Goal: Information Seeking & Learning: Learn about a topic

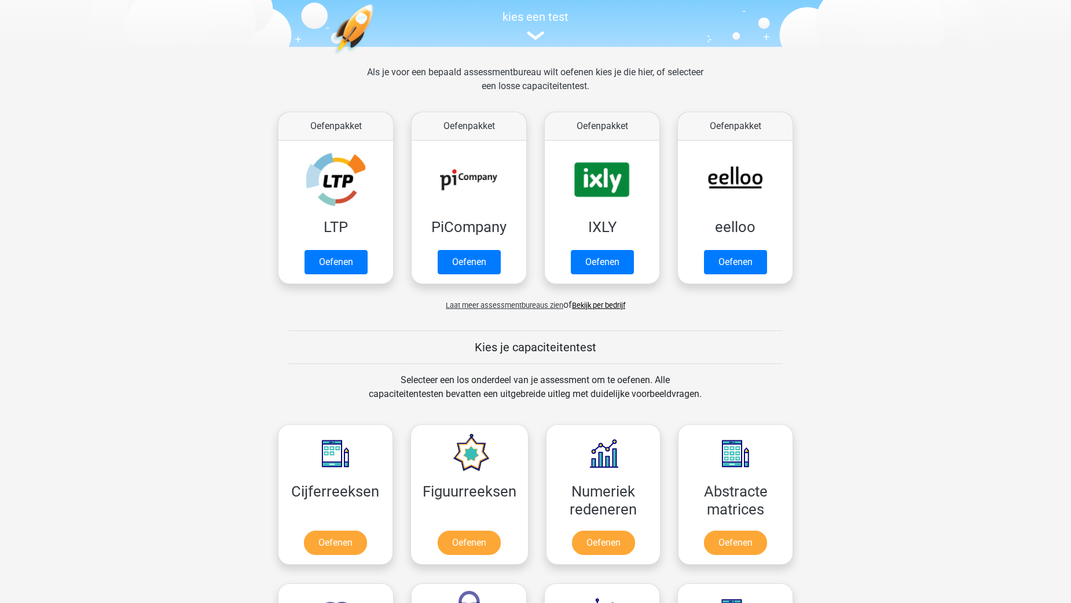
scroll to position [58, 0]
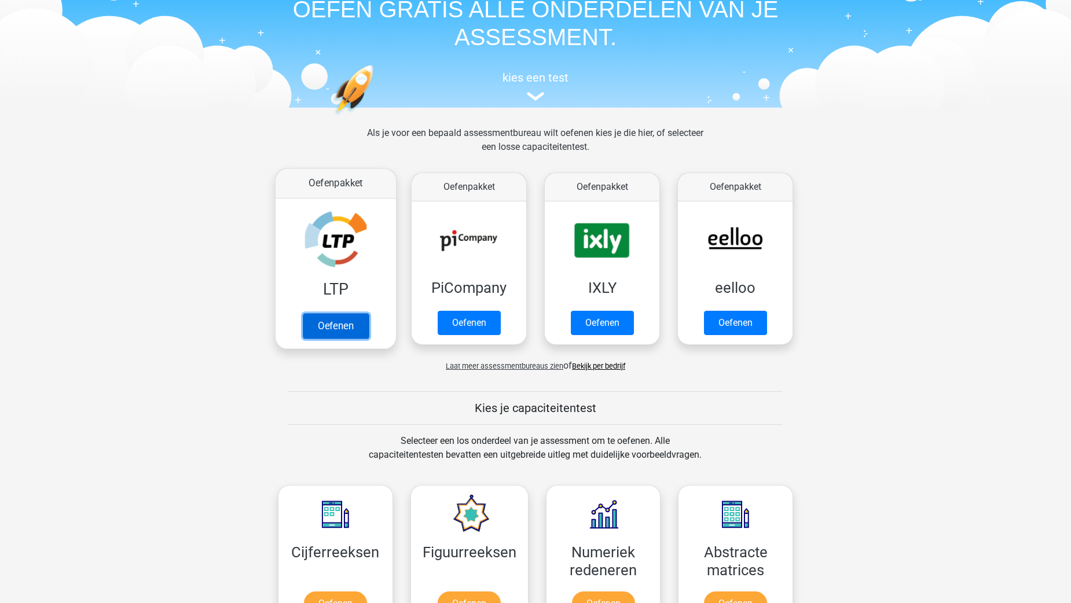
click at [344, 328] on link "Oefenen" at bounding box center [336, 325] width 66 height 25
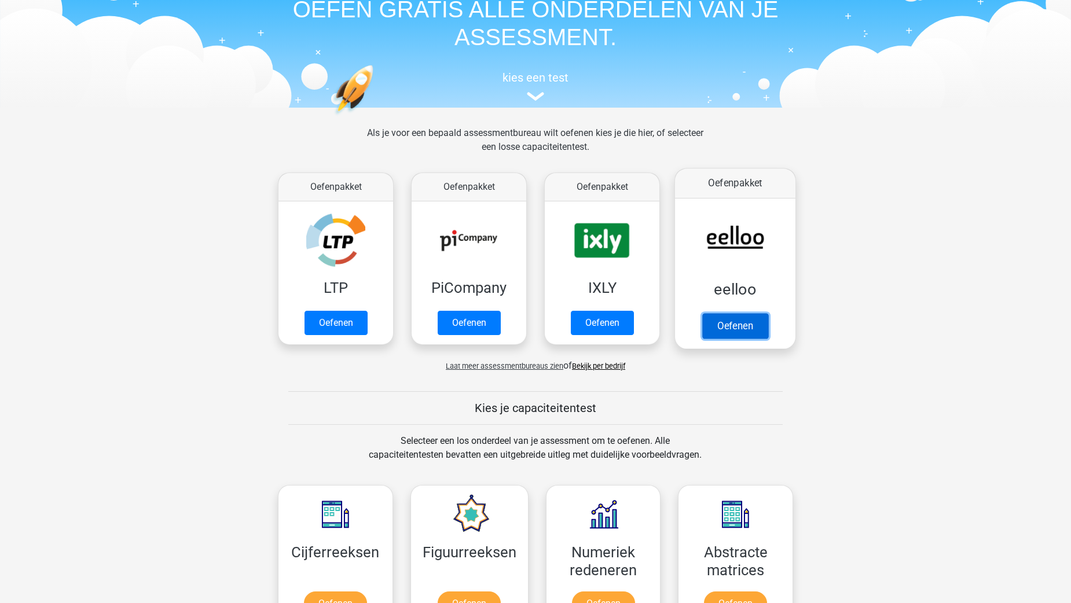
click at [732, 329] on link "Oefenen" at bounding box center [735, 325] width 66 height 25
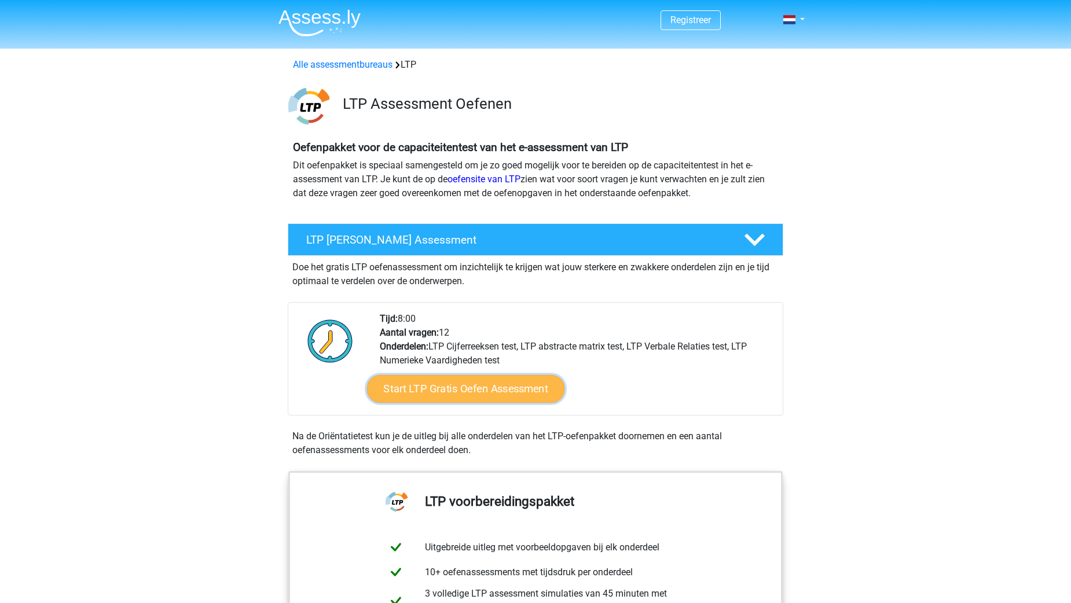
click at [501, 394] on link "Start LTP Gratis Oefen Assessment" at bounding box center [466, 389] width 198 height 28
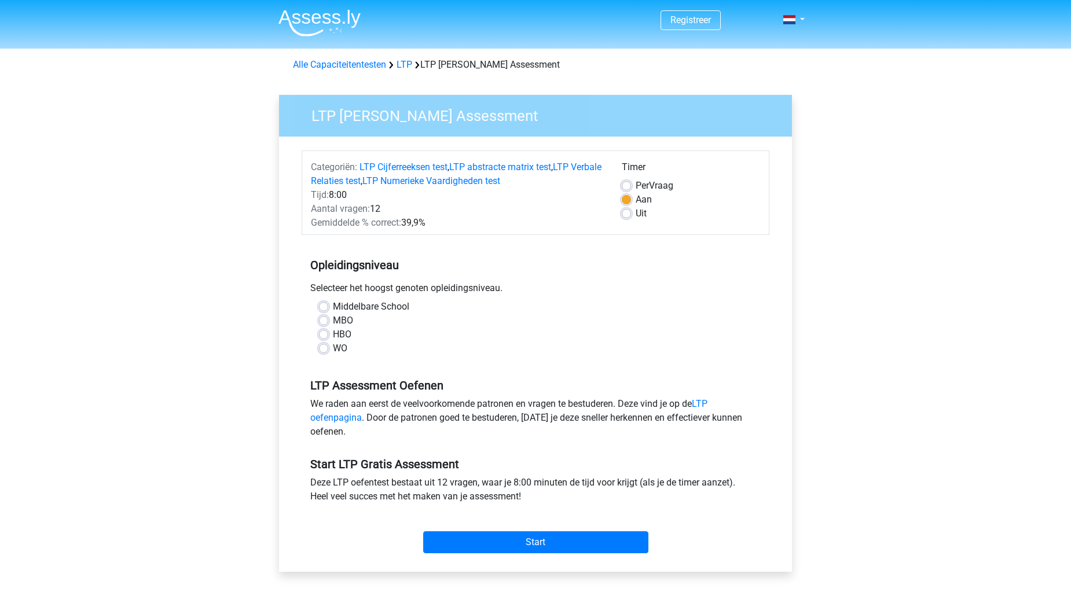
click at [333, 335] on label "HBO" at bounding box center [342, 335] width 19 height 14
click at [321, 335] on input "HBO" at bounding box center [323, 334] width 9 height 12
radio input "true"
click at [596, 546] on input "Start" at bounding box center [535, 542] width 225 height 22
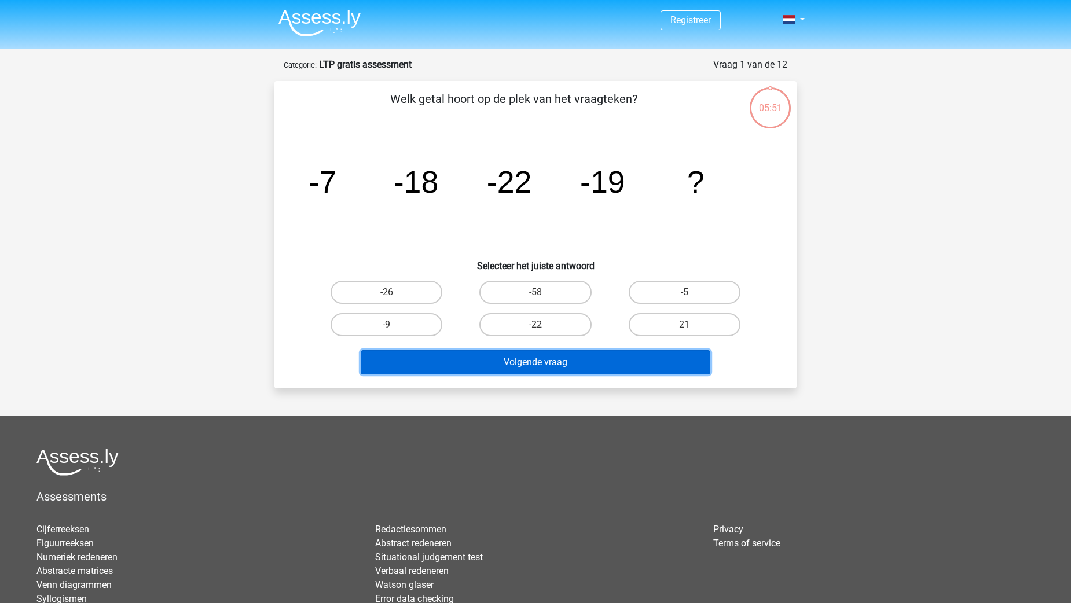
click at [575, 367] on button "Volgende vraag" at bounding box center [536, 362] width 350 height 24
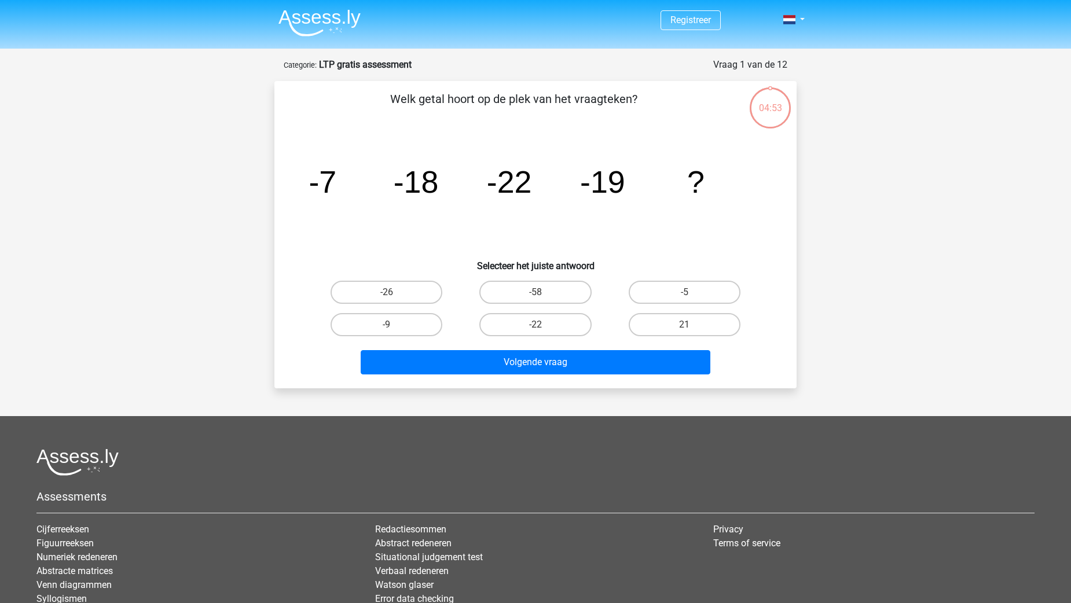
click at [388, 242] on icon "image/svg+xml -7 -18 -22 -19 ?" at bounding box center [535, 192] width 466 height 117
click at [398, 325] on label "-9" at bounding box center [386, 324] width 112 height 23
click at [394, 325] on input "-9" at bounding box center [391, 329] width 8 height 8
radio input "true"
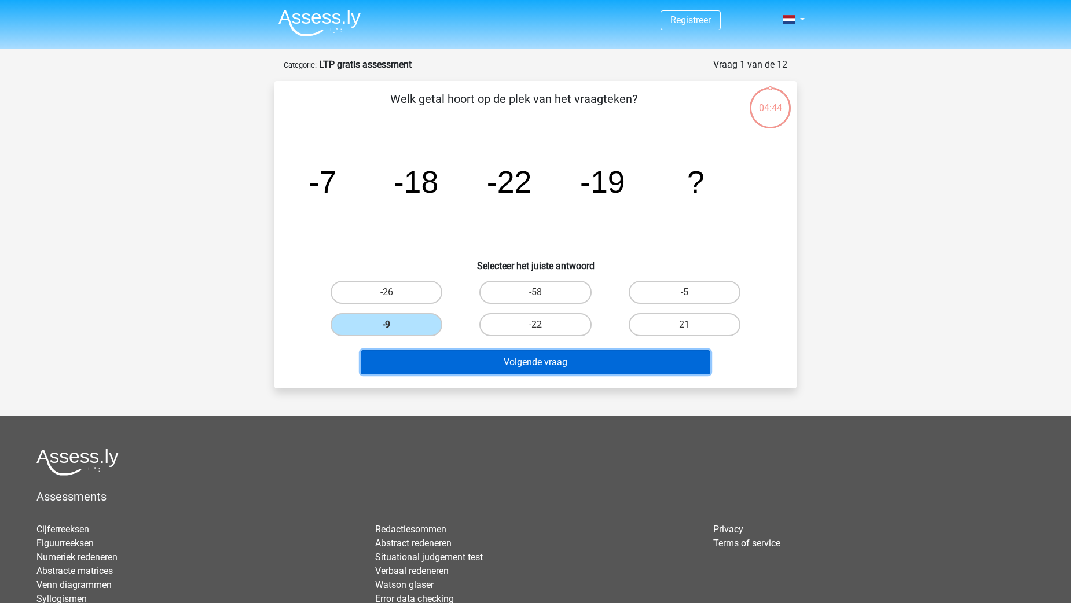
click at [509, 363] on button "Volgende vraag" at bounding box center [536, 362] width 350 height 24
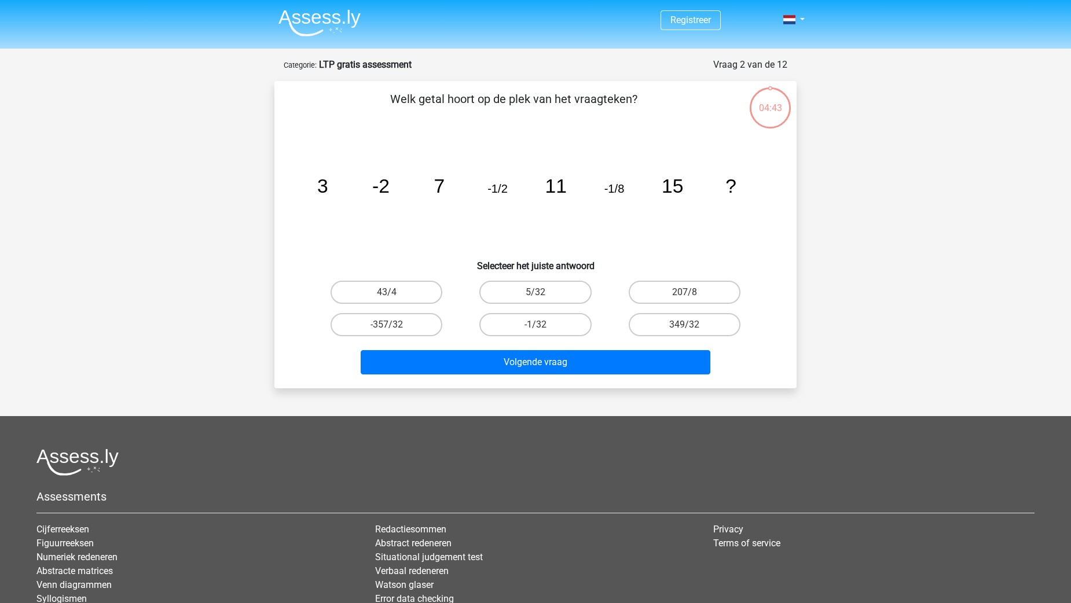
scroll to position [58, 0]
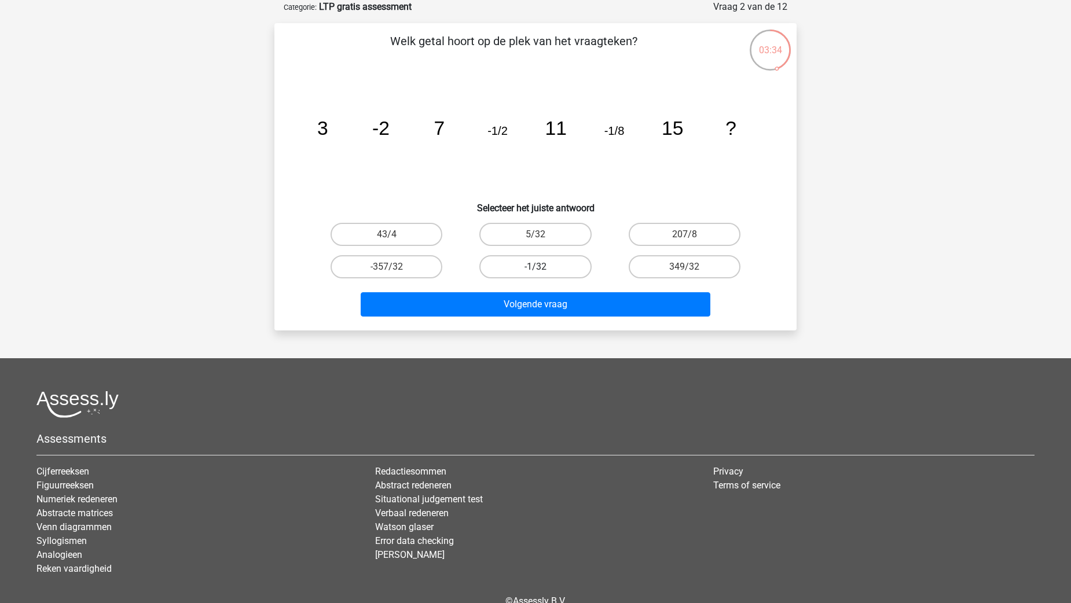
click at [530, 271] on label "-1/32" at bounding box center [535, 266] width 112 height 23
click at [535, 271] on input "-1/32" at bounding box center [539, 271] width 8 height 8
radio input "true"
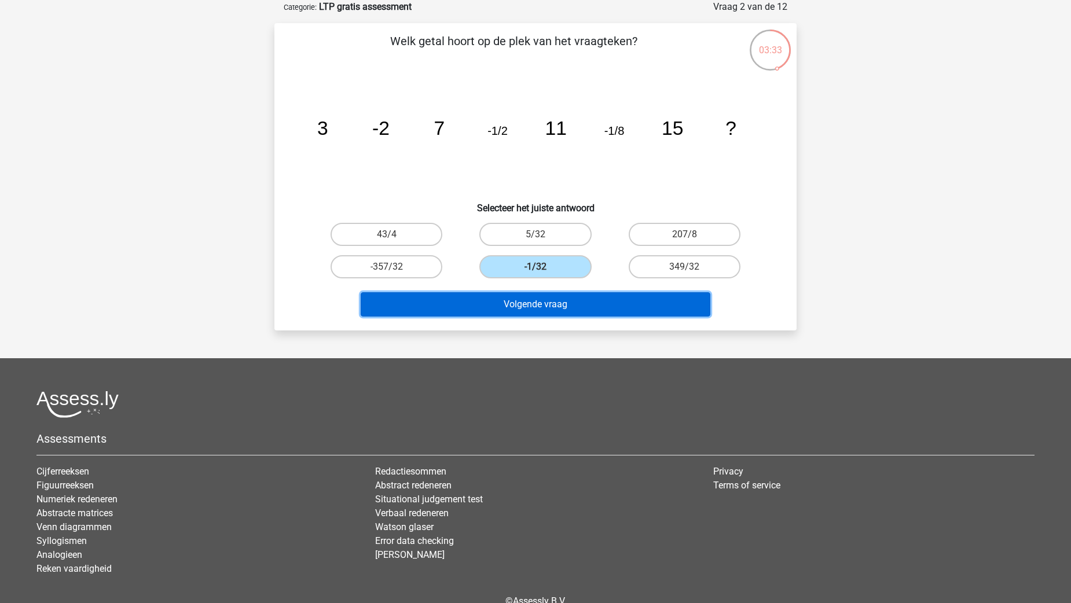
click at [539, 304] on button "Volgende vraag" at bounding box center [536, 304] width 350 height 24
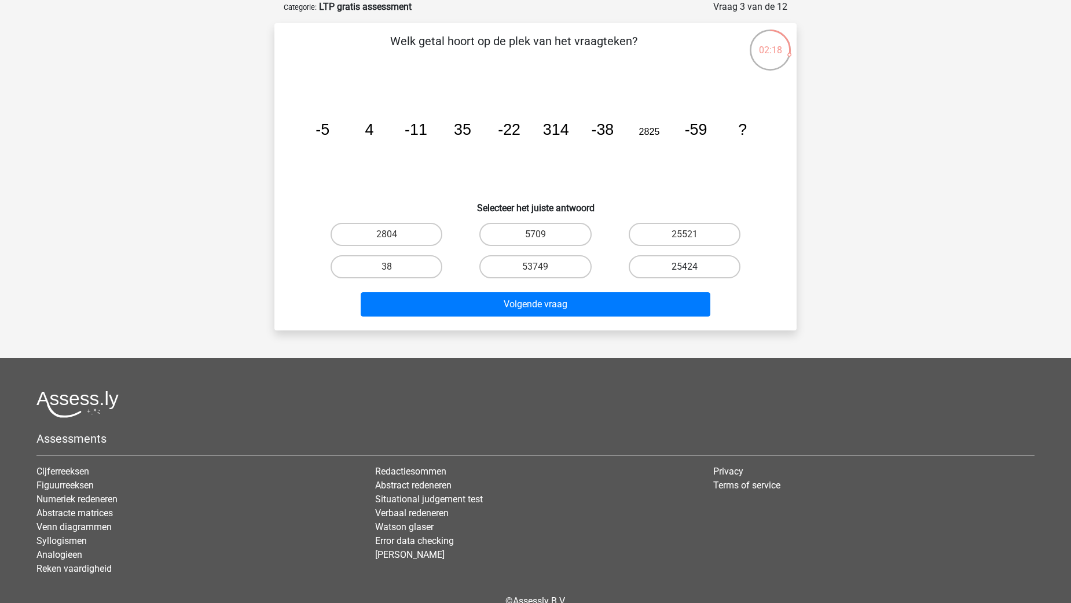
click at [695, 269] on label "25424" at bounding box center [685, 266] width 112 height 23
click at [692, 269] on input "25424" at bounding box center [688, 271] width 8 height 8
radio input "true"
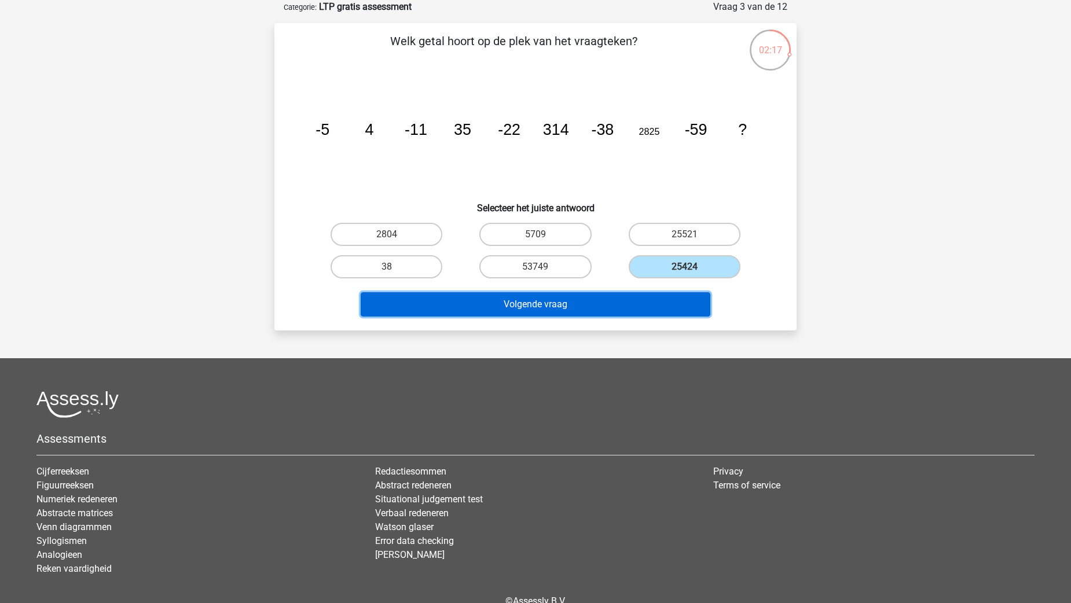
click at [644, 304] on button "Volgende vraag" at bounding box center [536, 304] width 350 height 24
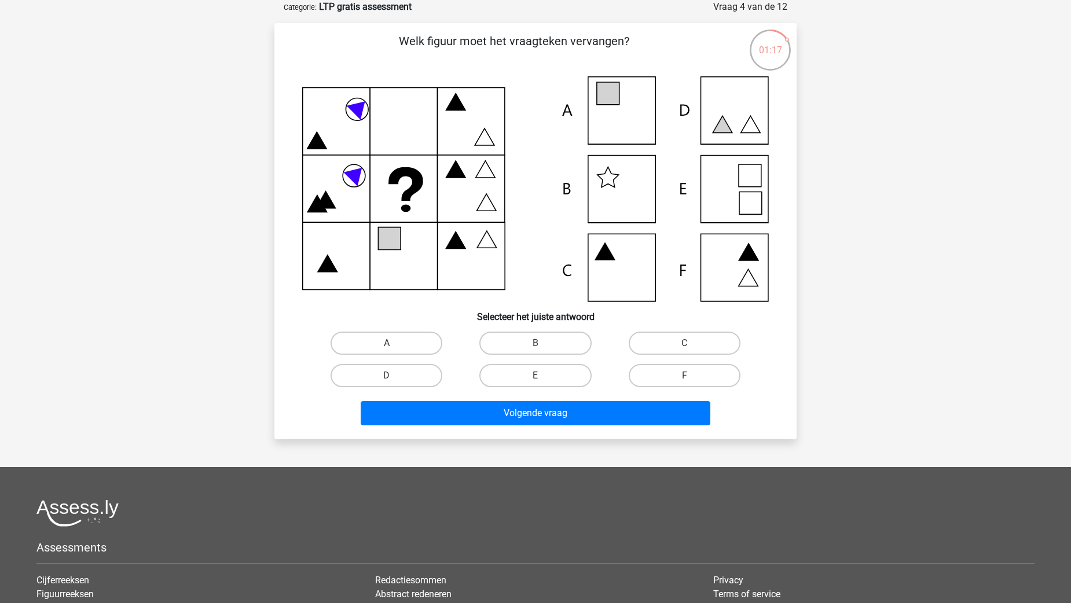
click at [523, 373] on label "E" at bounding box center [535, 375] width 112 height 23
click at [535, 376] on input "E" at bounding box center [539, 380] width 8 height 8
radio input "true"
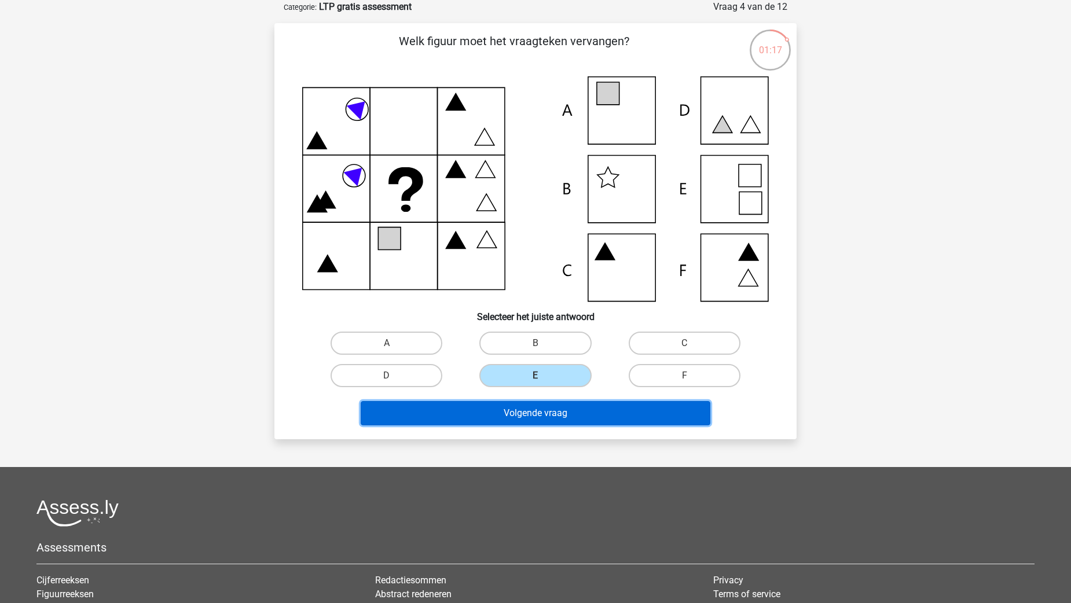
click at [569, 420] on button "Volgende vraag" at bounding box center [536, 413] width 350 height 24
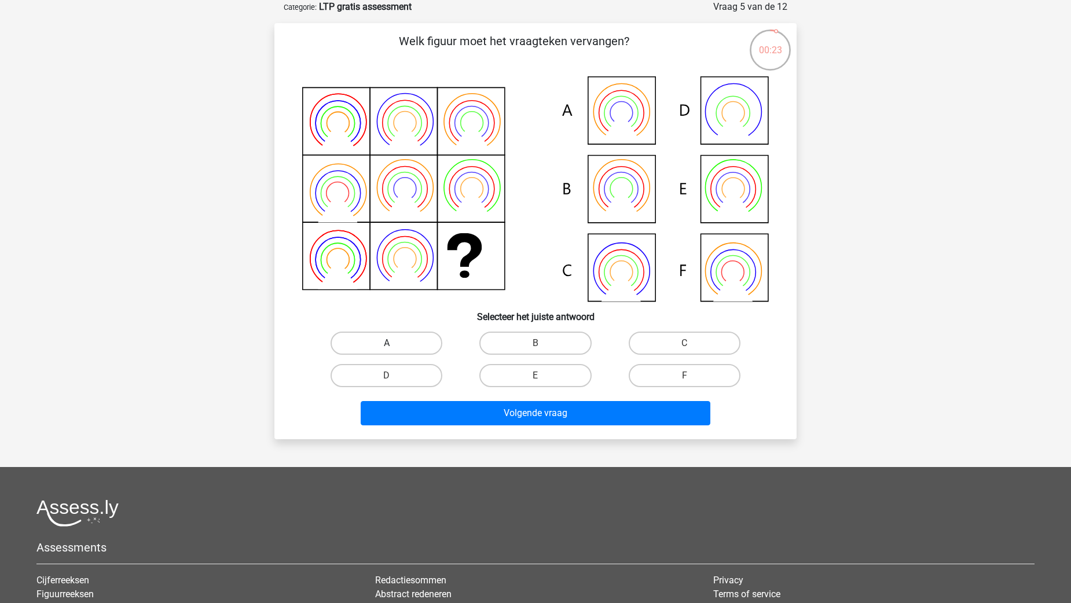
click at [401, 344] on label "A" at bounding box center [386, 343] width 112 height 23
click at [394, 344] on input "A" at bounding box center [391, 347] width 8 height 8
radio input "true"
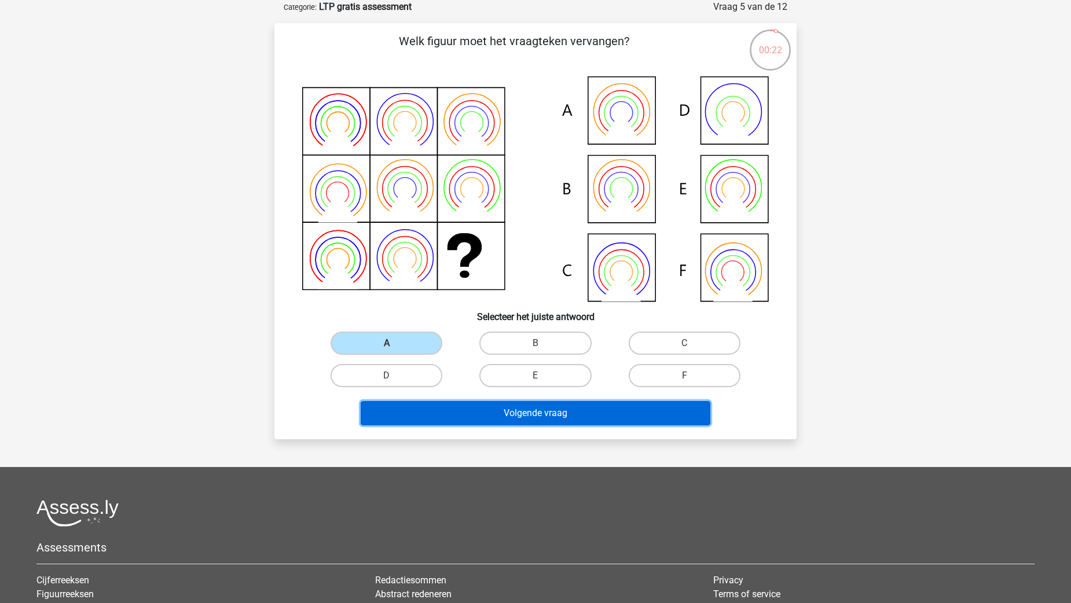
click at [512, 409] on button "Volgende vraag" at bounding box center [536, 413] width 350 height 24
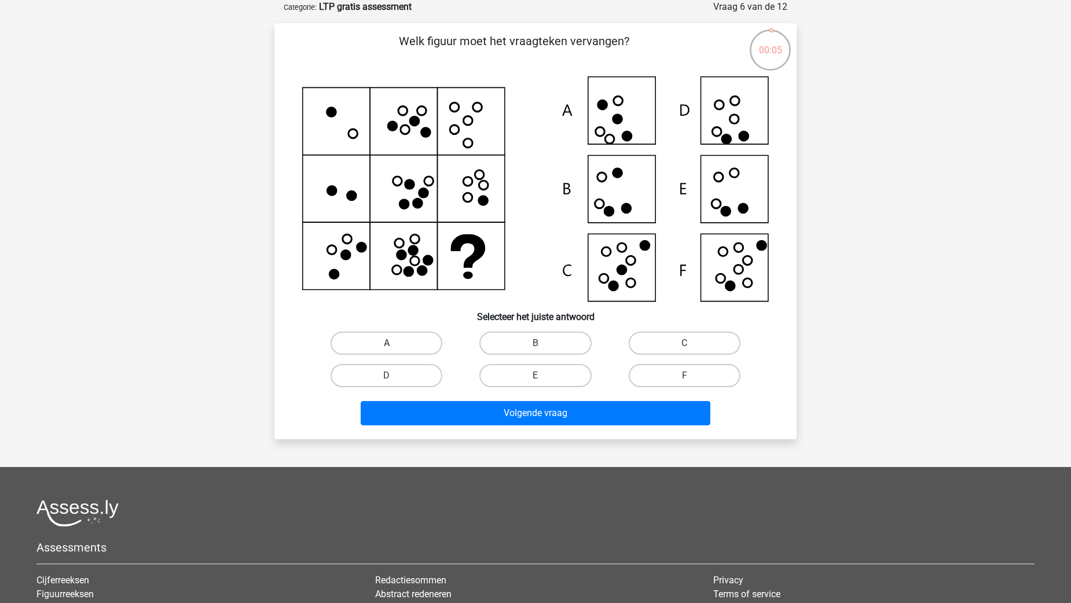
click at [427, 343] on label "A" at bounding box center [386, 343] width 112 height 23
click at [394, 343] on input "A" at bounding box center [391, 347] width 8 height 8
radio input "true"
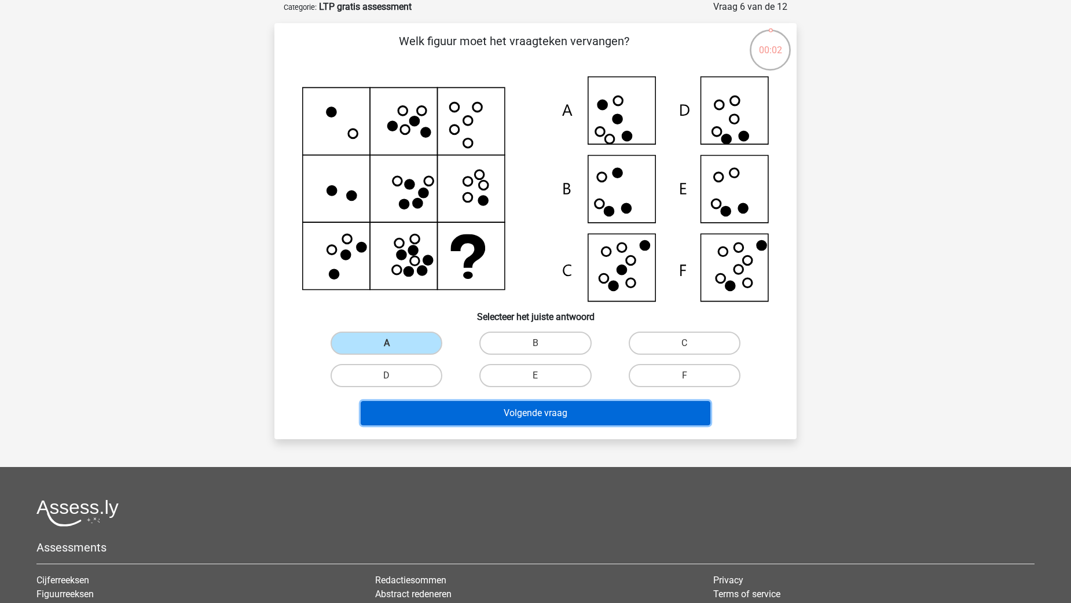
click at [465, 411] on button "Volgende vraag" at bounding box center [536, 413] width 350 height 24
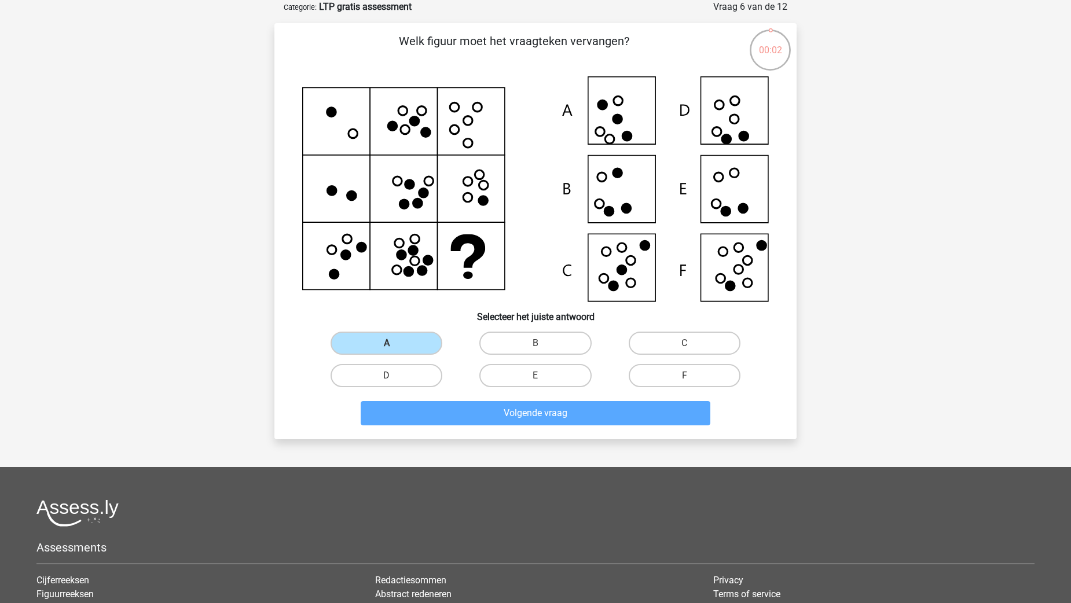
scroll to position [34, 0]
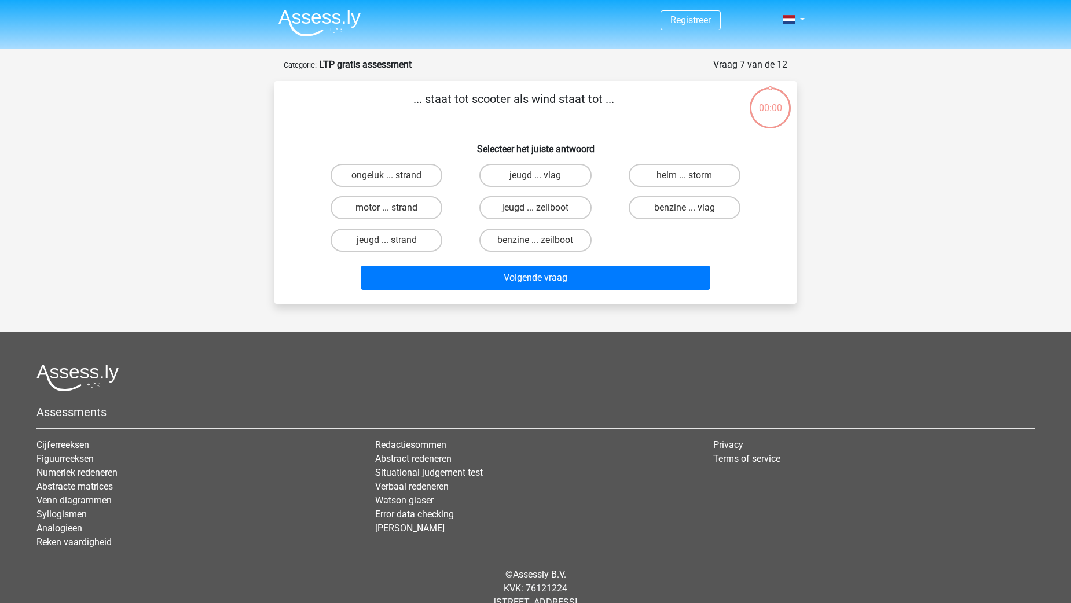
scroll to position [34, 0]
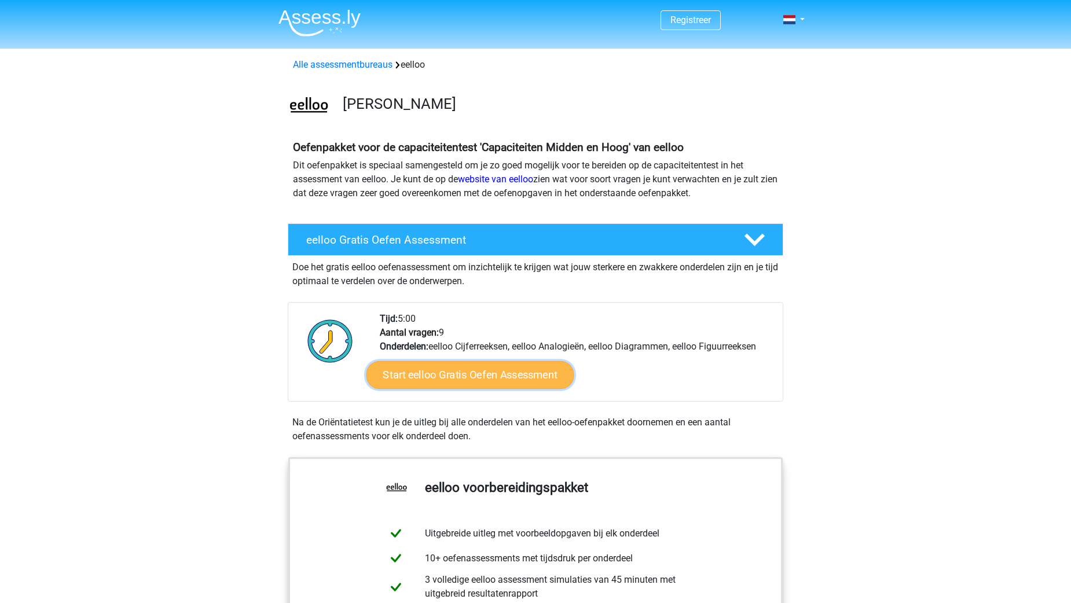
click at [444, 381] on link "Start eelloo Gratis Oefen Assessment" at bounding box center [470, 375] width 208 height 28
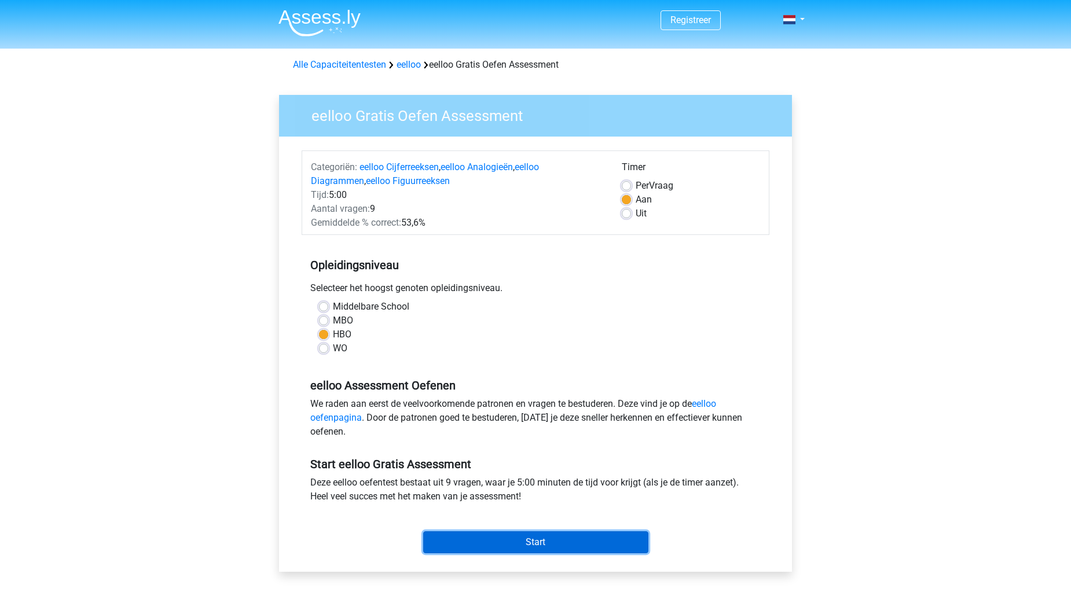
click at [537, 547] on input "Start" at bounding box center [535, 542] width 225 height 22
click at [621, 215] on div "Timer Per Vraag Aan Uit" at bounding box center [691, 194] width 156 height 69
click at [635, 216] on label "Uit" at bounding box center [640, 214] width 11 height 14
click at [625, 216] on input "Uit" at bounding box center [626, 213] width 9 height 12
radio input "true"
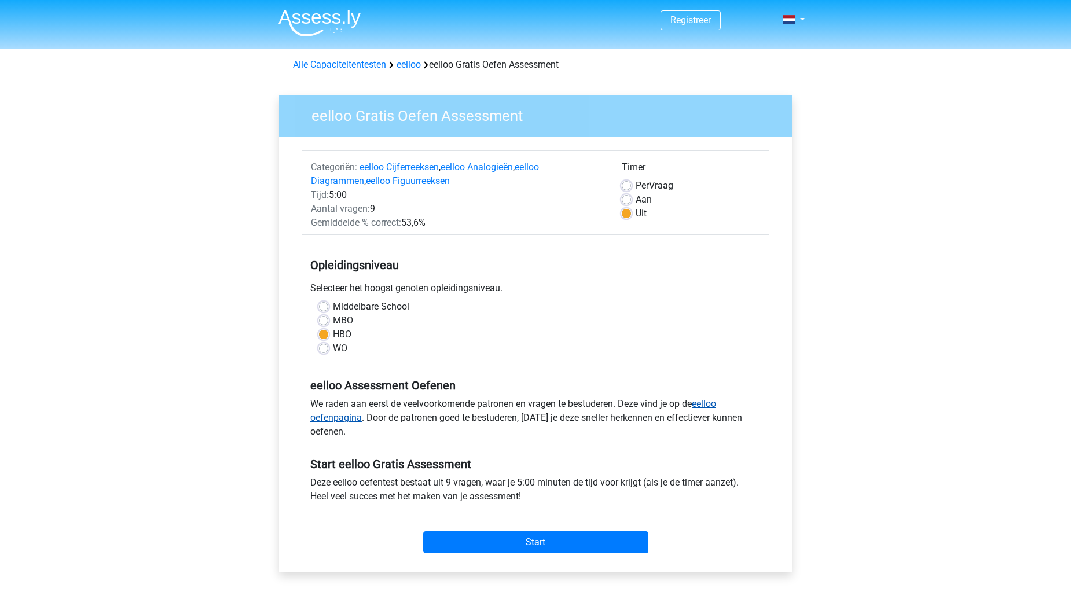
click at [709, 403] on link "eelloo oefenpagina" at bounding box center [513, 410] width 406 height 25
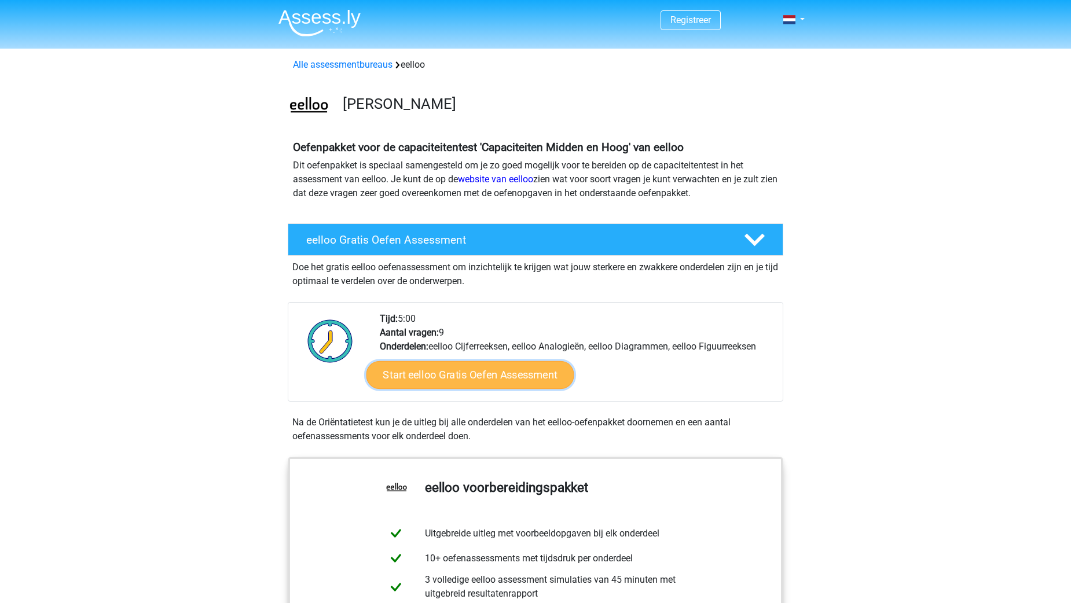
click at [424, 382] on link "Start eelloo Gratis Oefen Assessment" at bounding box center [470, 375] width 208 height 28
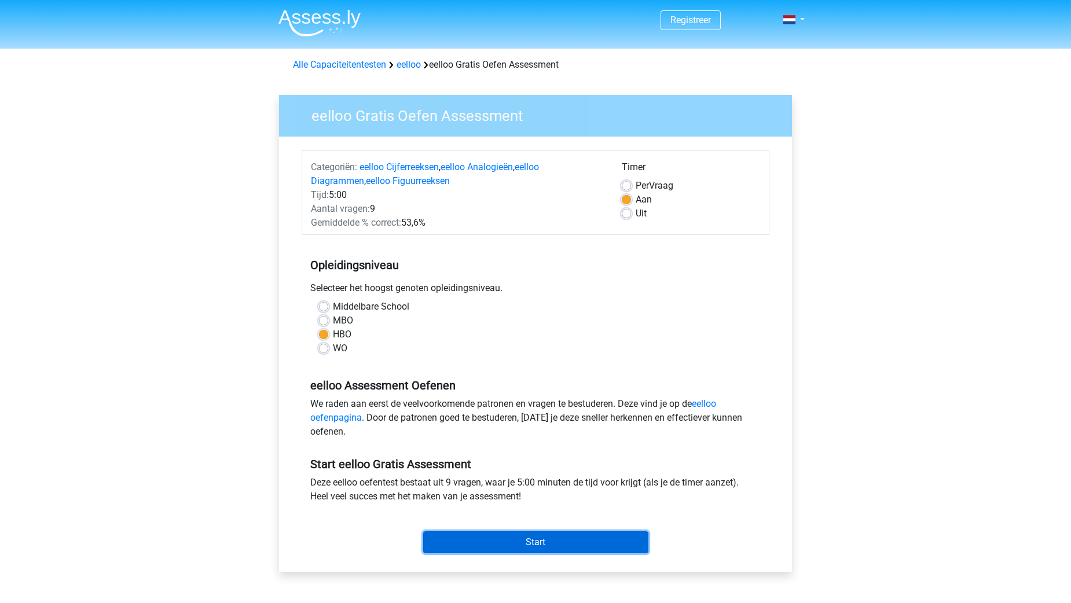
click at [529, 553] on input "Start" at bounding box center [535, 542] width 225 height 22
click at [635, 210] on label "Uit" at bounding box center [640, 214] width 11 height 14
click at [628, 210] on input "Uit" at bounding box center [626, 213] width 9 height 12
radio input "true"
click at [597, 543] on input "Start" at bounding box center [535, 542] width 225 height 22
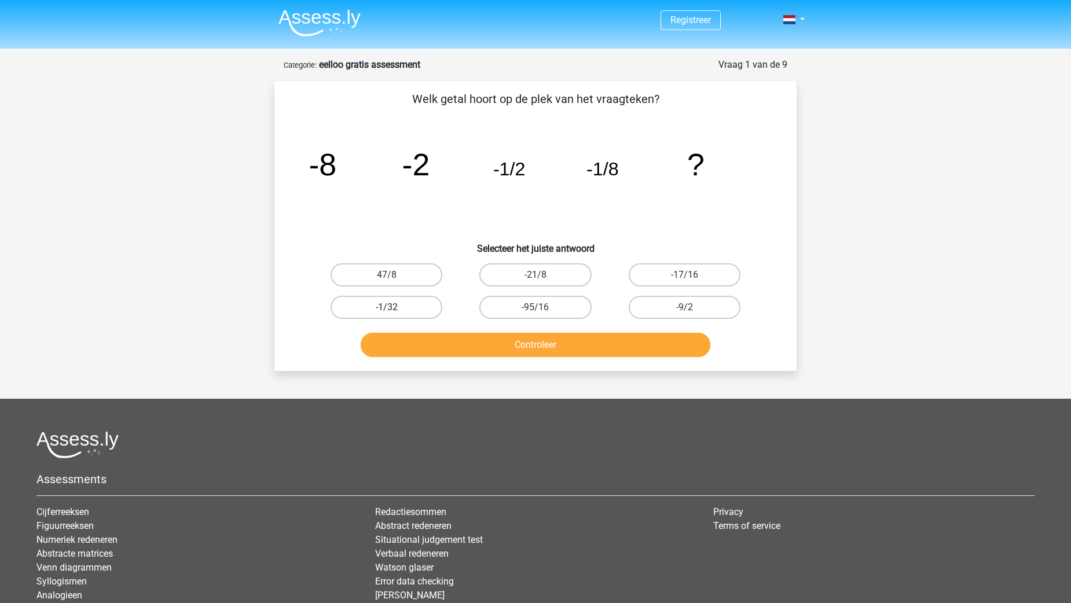
click at [398, 308] on label "-1/32" at bounding box center [386, 307] width 112 height 23
click at [394, 308] on input "-1/32" at bounding box center [391, 311] width 8 height 8
radio input "true"
click at [491, 351] on button "Controleer" at bounding box center [536, 345] width 350 height 24
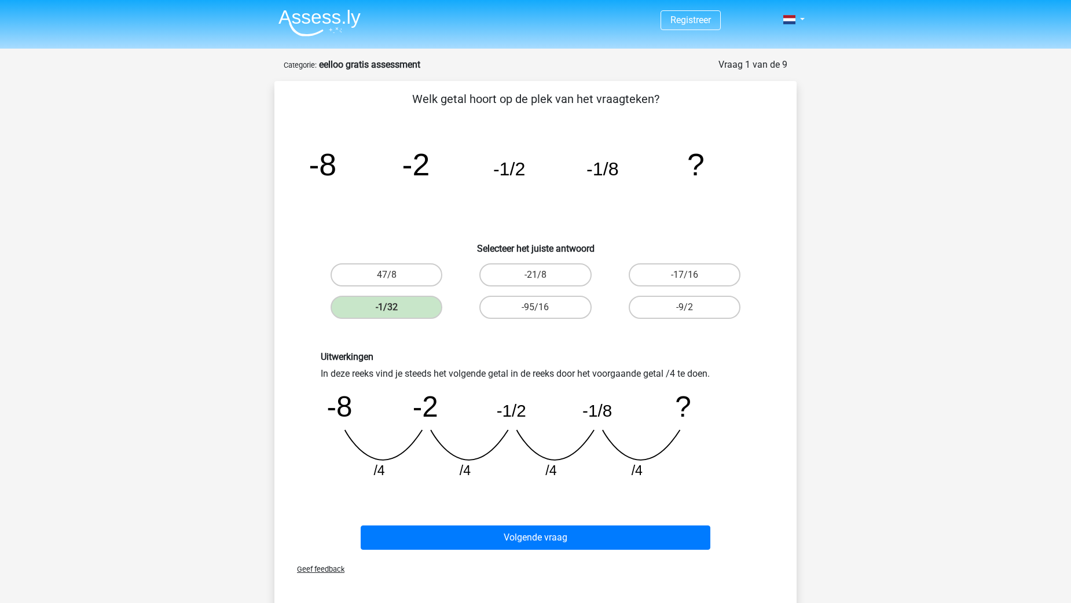
scroll to position [58, 0]
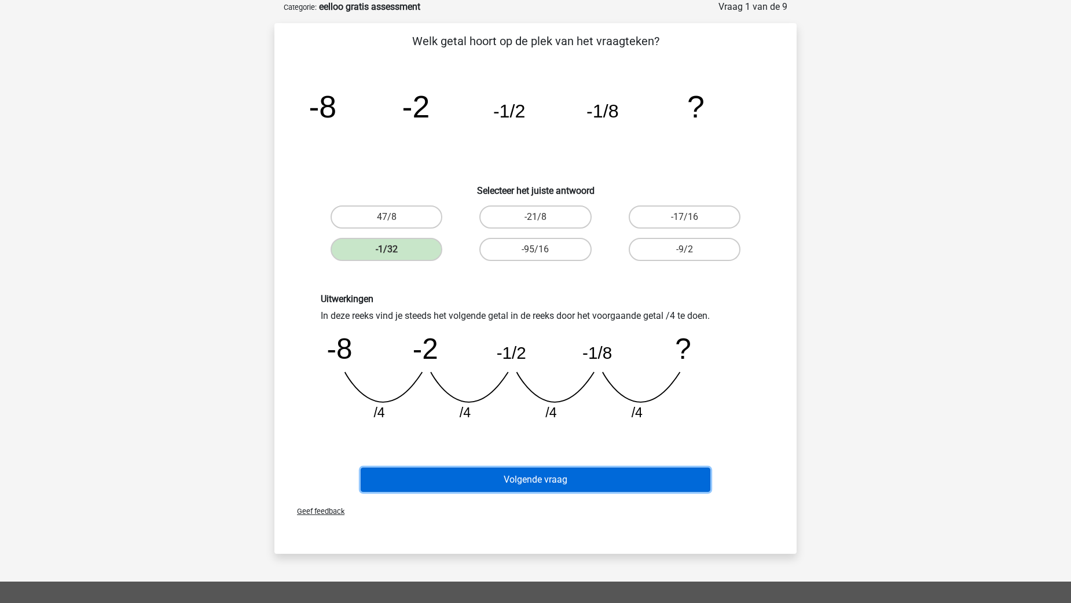
click at [560, 483] on button "Volgende vraag" at bounding box center [536, 480] width 350 height 24
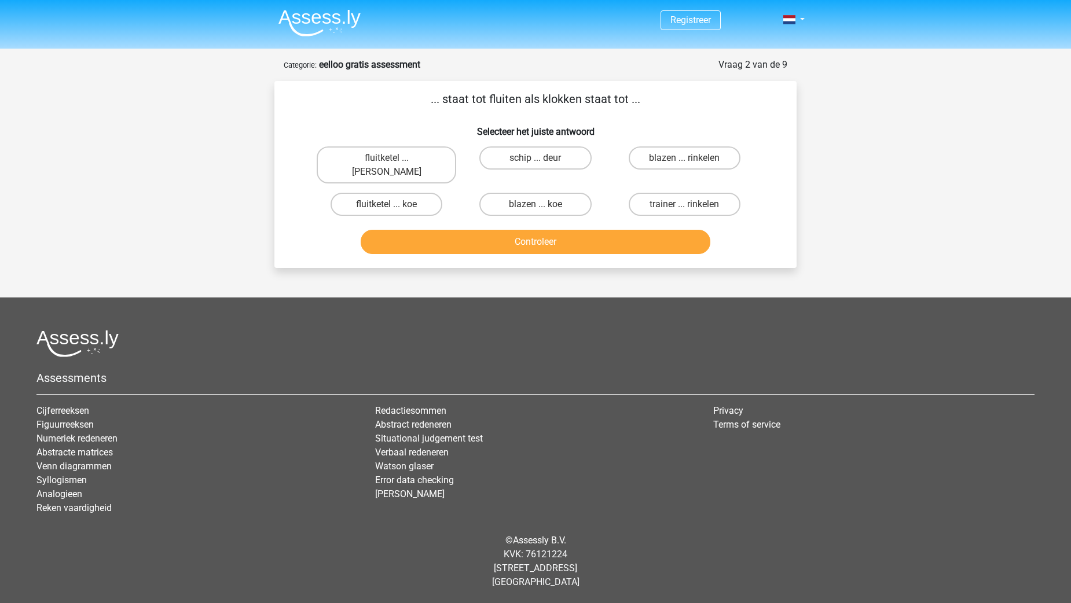
scroll to position [0, 0]
click at [369, 155] on label "fluitketel ... luiden" at bounding box center [390, 164] width 139 height 37
click at [391, 158] on input "fluitketel ... luiden" at bounding box center [395, 162] width 8 height 8
radio input "true"
click at [506, 234] on button "Controleer" at bounding box center [540, 242] width 350 height 24
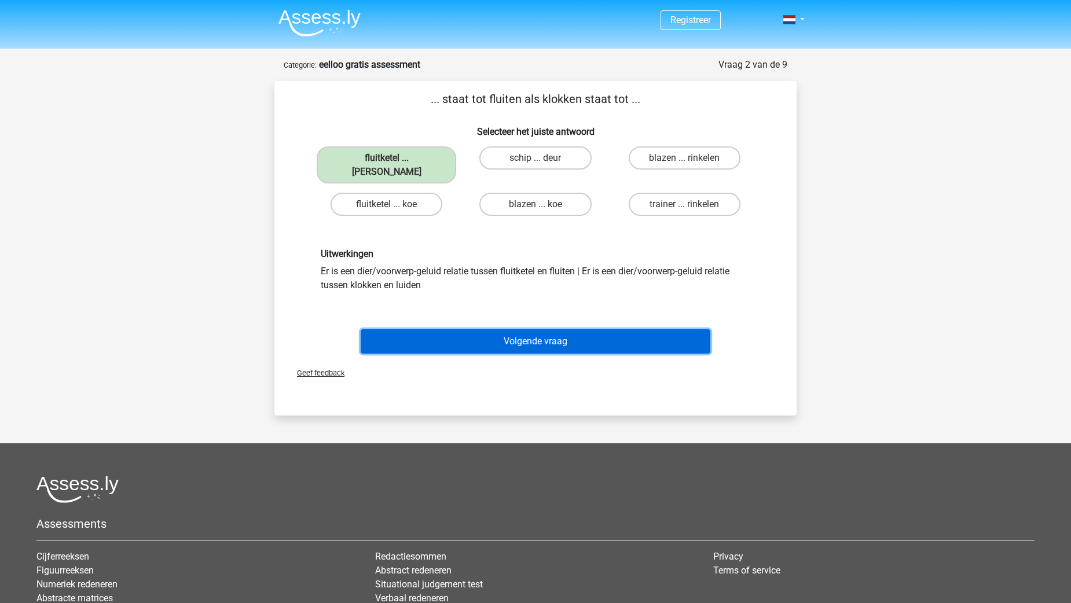
click at [493, 329] on button "Volgende vraag" at bounding box center [536, 341] width 350 height 24
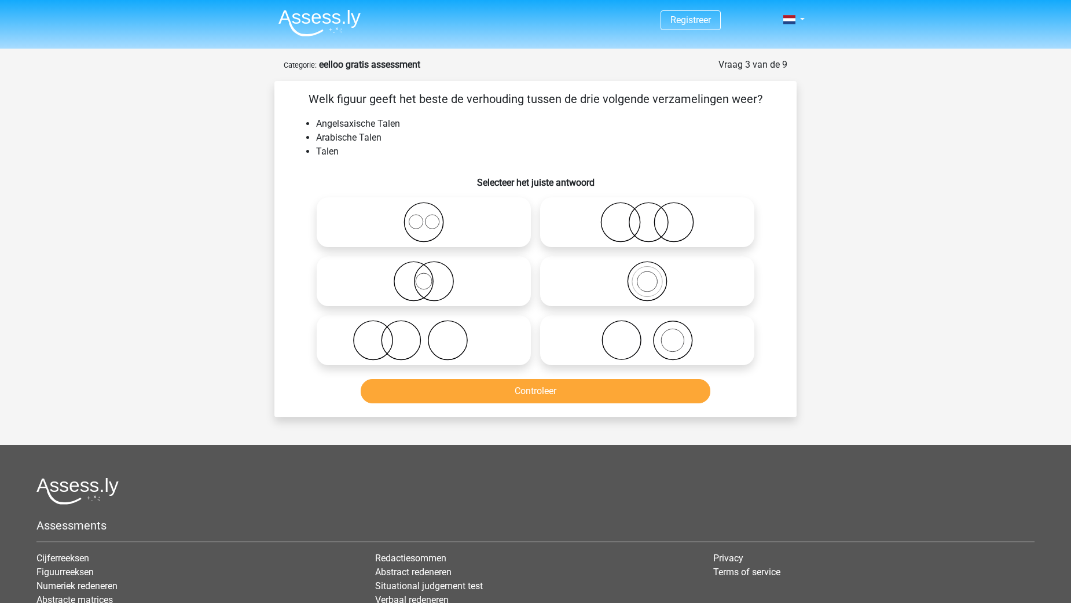
scroll to position [58, 0]
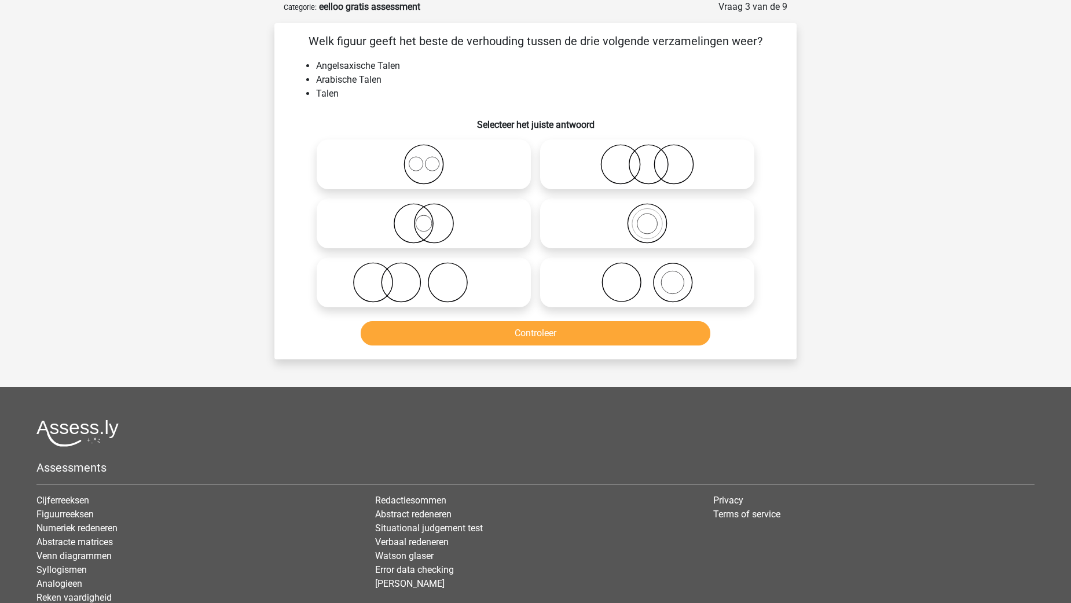
click at [447, 162] on icon at bounding box center [423, 164] width 205 height 41
click at [431, 159] on input "radio" at bounding box center [428, 155] width 8 height 8
radio input "true"
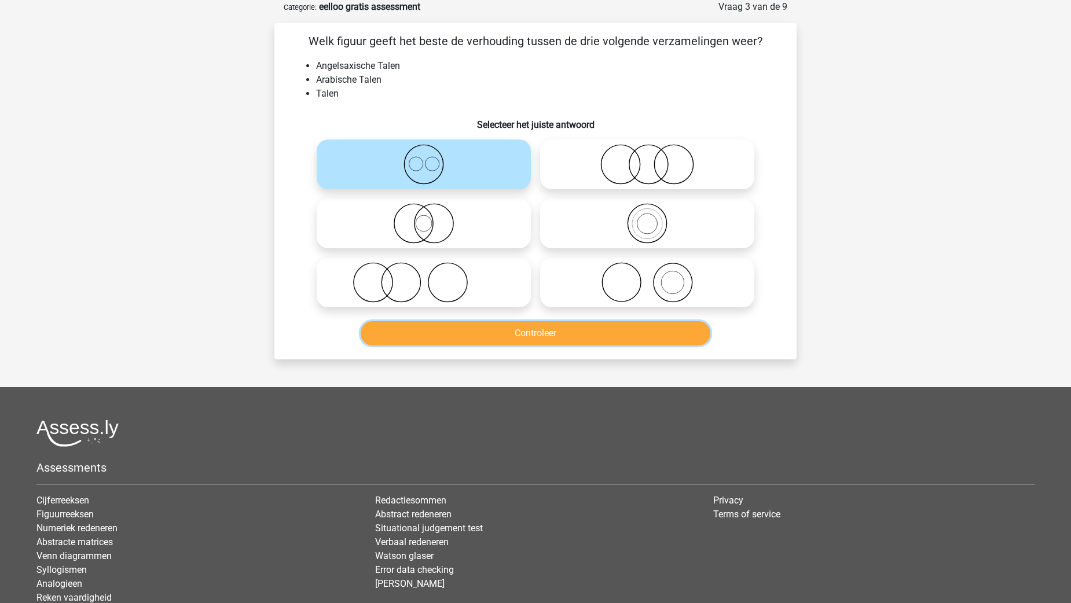
click at [573, 336] on button "Controleer" at bounding box center [536, 333] width 350 height 24
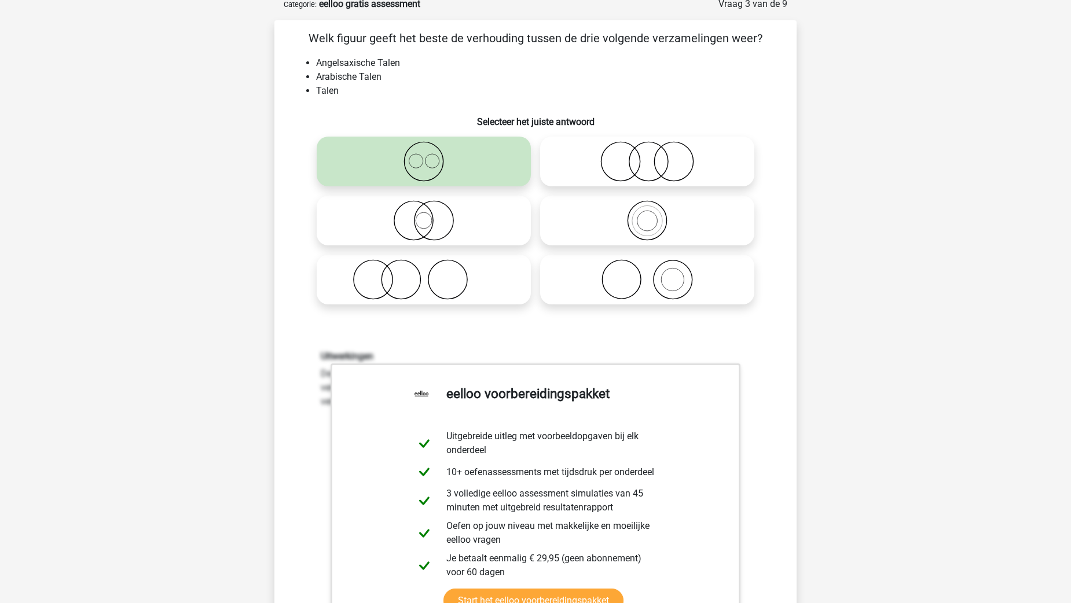
scroll to position [232, 0]
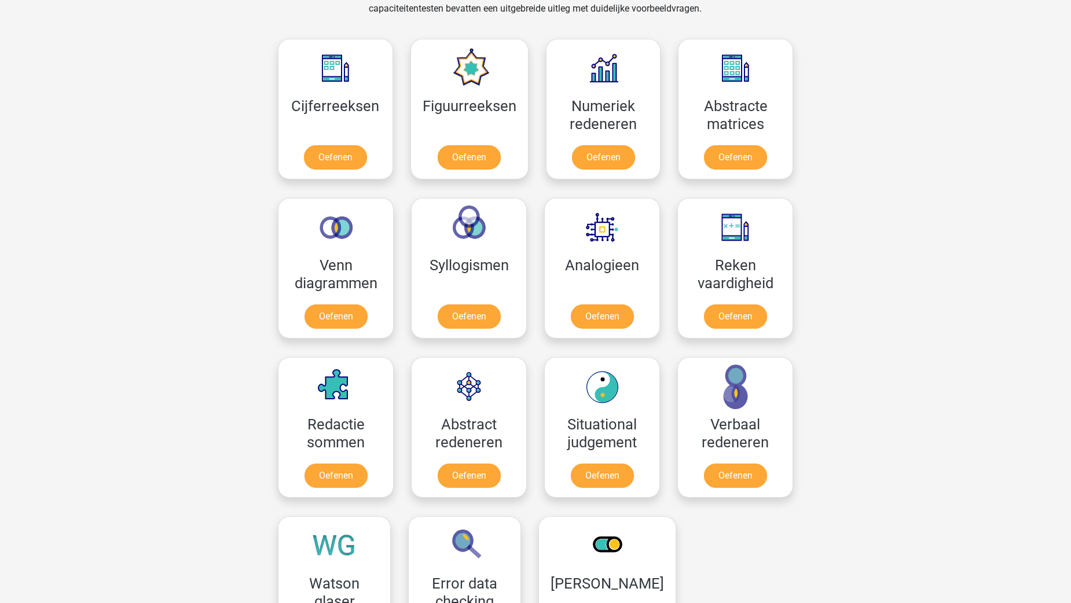
scroll to position [463, 0]
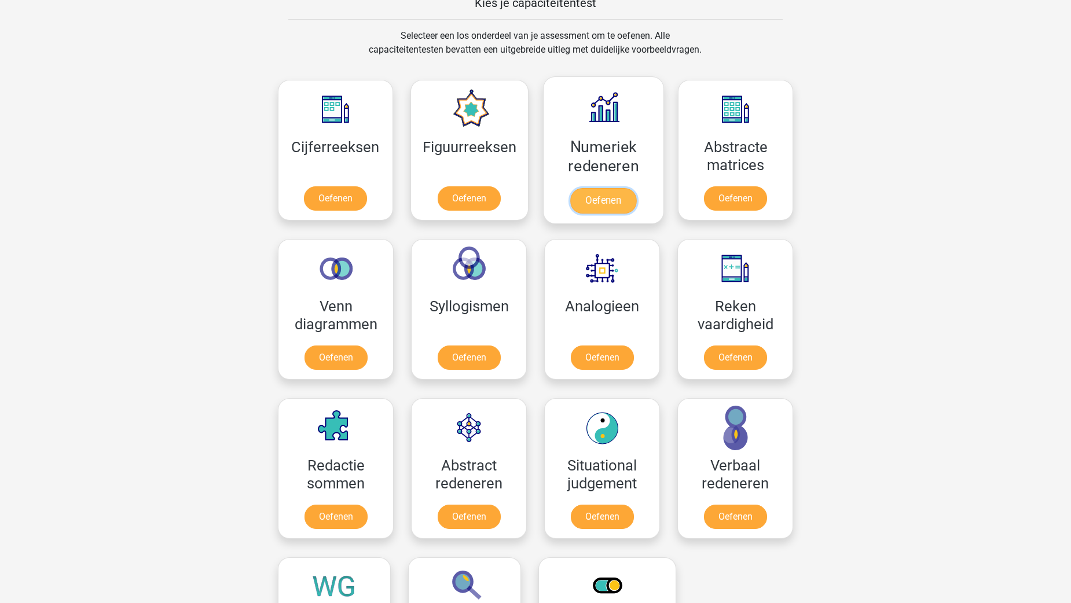
click at [582, 188] on link "Oefenen" at bounding box center [603, 200] width 66 height 25
click at [329, 188] on link "Oefenen" at bounding box center [335, 200] width 66 height 25
click at [924, 376] on div "Registreer Nederlands English" at bounding box center [535, 455] width 1071 height 1836
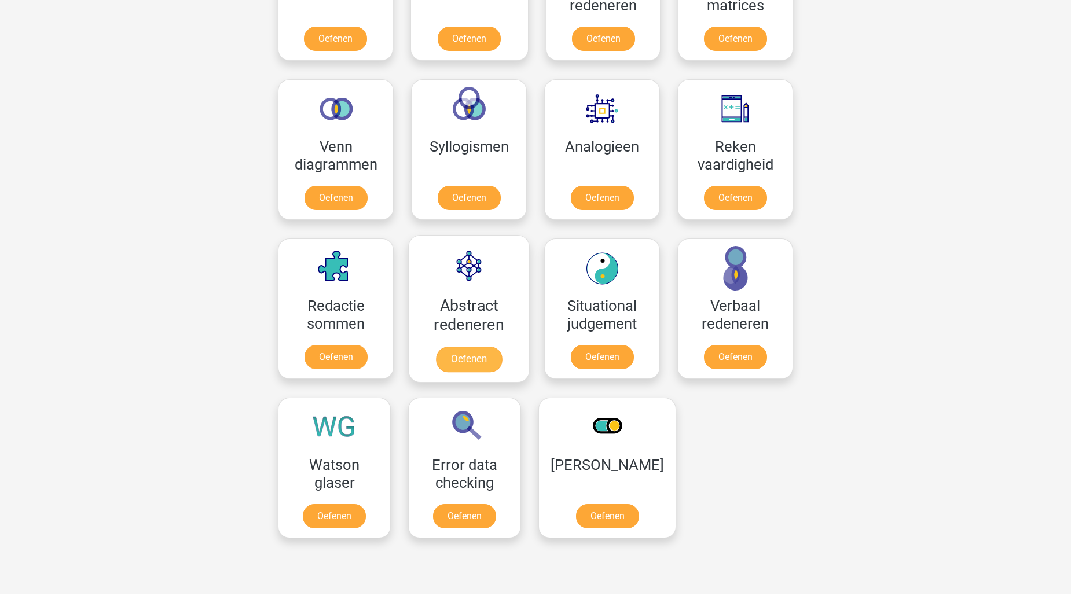
scroll to position [637, 0]
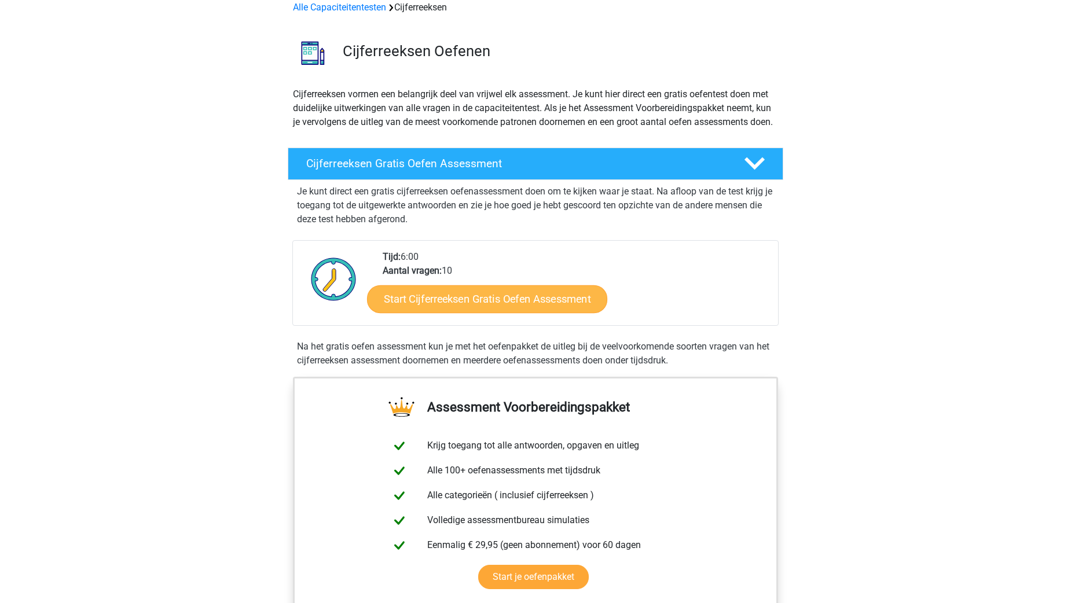
scroll to position [58, 0]
click at [457, 312] on link "Start Cijferreeksen Gratis Oefen Assessment" at bounding box center [487, 298] width 240 height 28
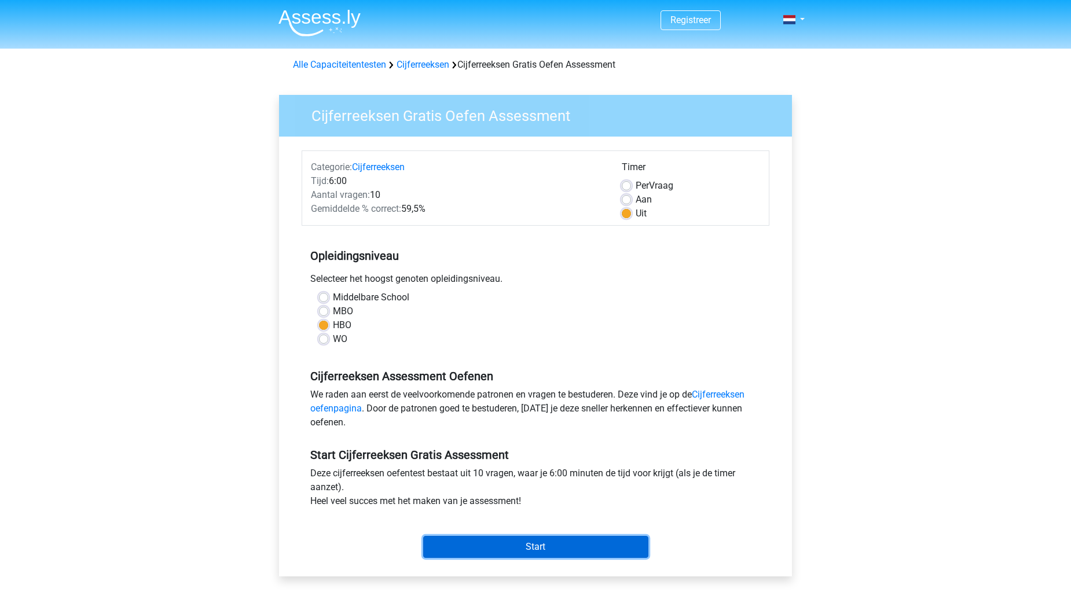
click at [593, 549] on input "Start" at bounding box center [535, 547] width 225 height 22
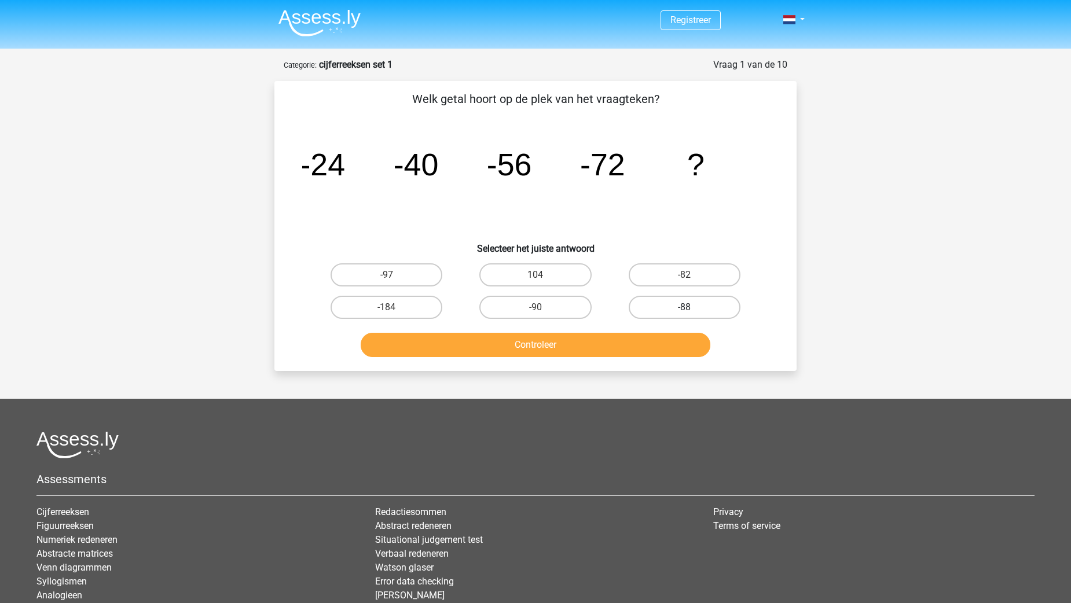
click at [696, 302] on label "-88" at bounding box center [685, 307] width 112 height 23
click at [692, 307] on input "-88" at bounding box center [688, 311] width 8 height 8
radio input "true"
click at [657, 346] on button "Controleer" at bounding box center [536, 345] width 350 height 24
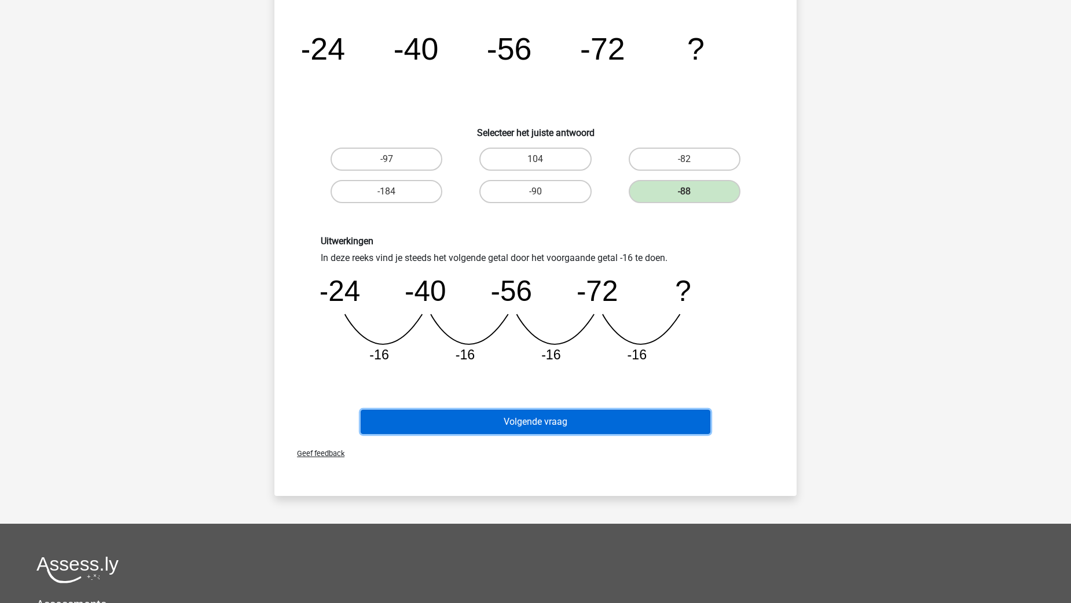
click at [592, 420] on button "Volgende vraag" at bounding box center [536, 422] width 350 height 24
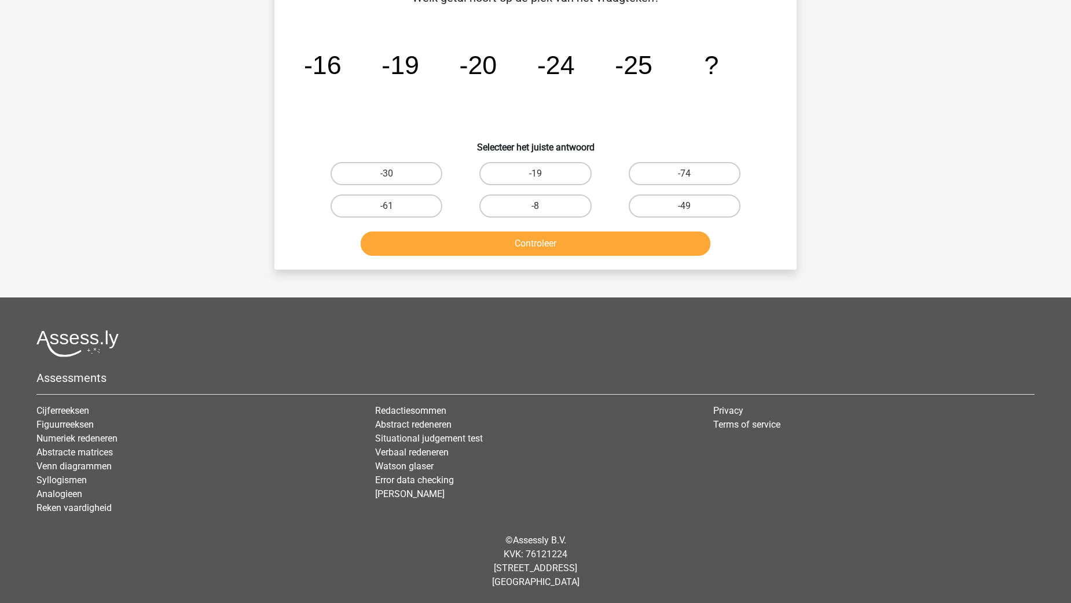
scroll to position [58, 0]
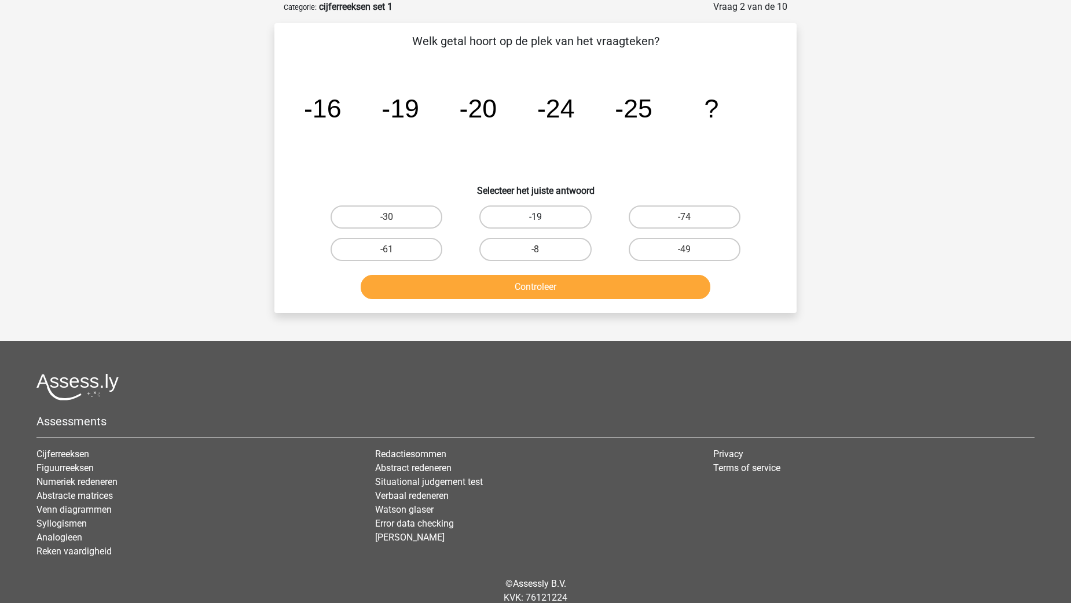
click at [553, 210] on label "-19" at bounding box center [535, 216] width 112 height 23
click at [543, 217] on input "-19" at bounding box center [539, 221] width 8 height 8
radio input "true"
click at [571, 293] on button "Controleer" at bounding box center [536, 287] width 350 height 24
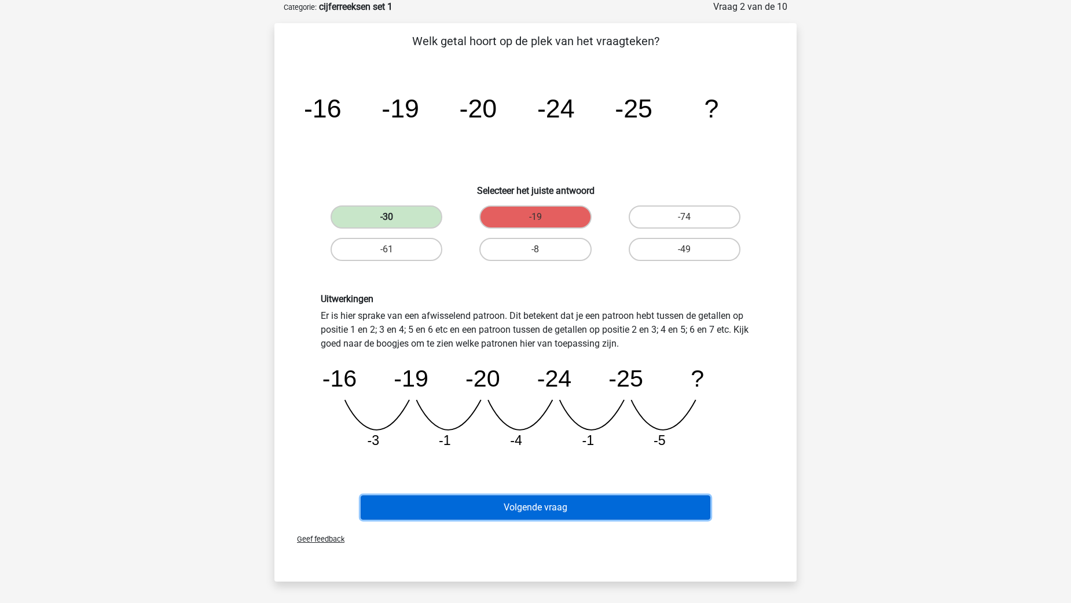
drag, startPoint x: 564, startPoint y: 513, endPoint x: 400, endPoint y: 227, distance: 329.2
click at [424, 241] on div "Welk getal hoort op de plek van het vraagteken? image/svg+xml -16 -19 -20 -24 -…" at bounding box center [535, 277] width 513 height 491
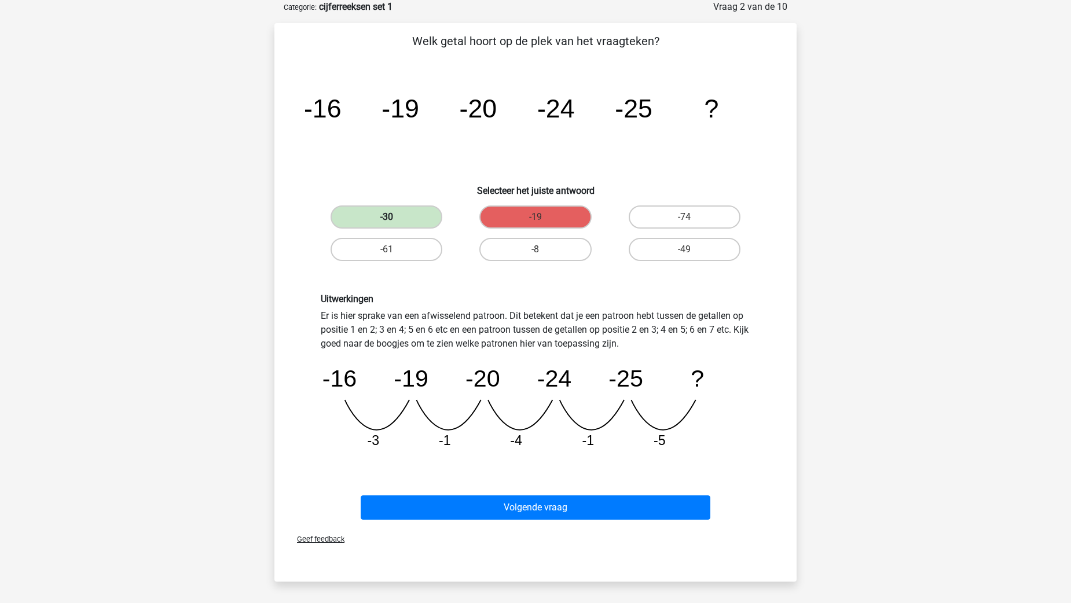
click at [384, 214] on label "-30" at bounding box center [386, 216] width 112 height 23
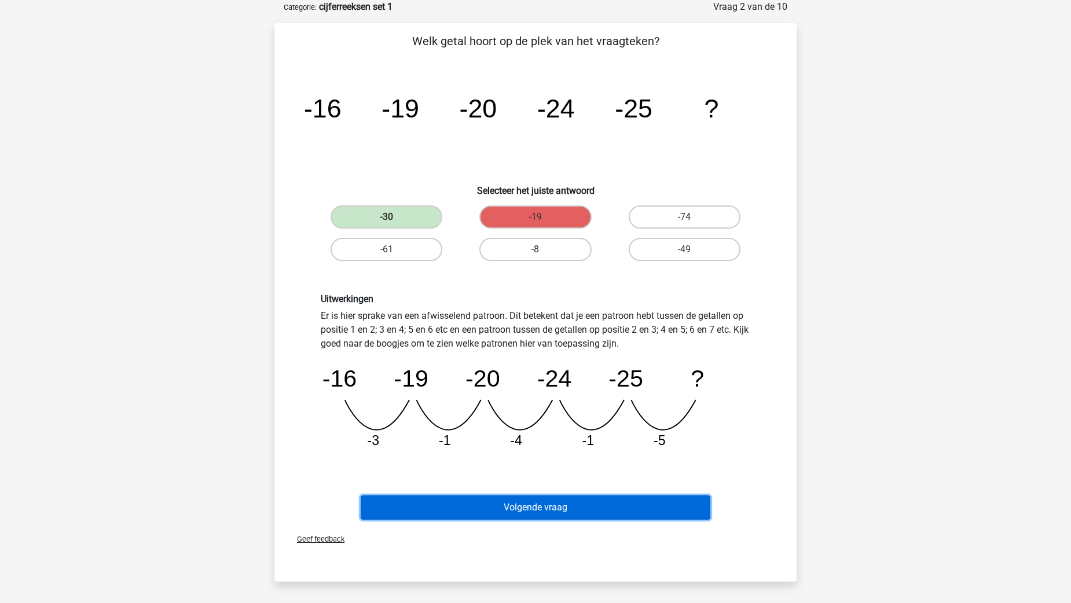
click at [487, 503] on button "Volgende vraag" at bounding box center [536, 507] width 350 height 24
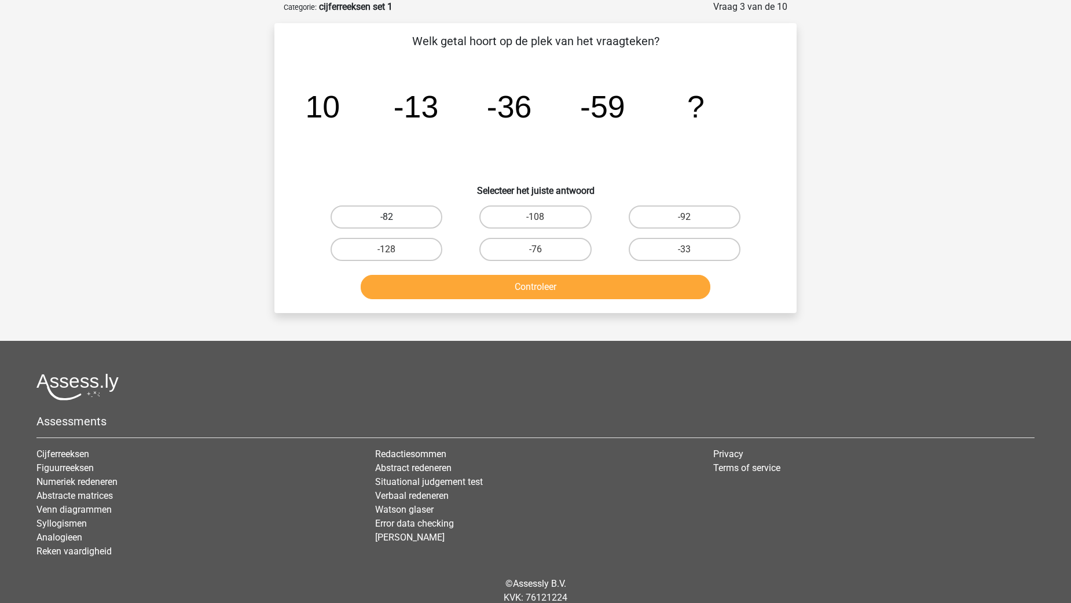
click at [407, 219] on label "-82" at bounding box center [386, 216] width 112 height 23
click at [394, 219] on input "-82" at bounding box center [391, 221] width 8 height 8
radio input "true"
click at [554, 293] on button "Controleer" at bounding box center [536, 287] width 350 height 24
